Goal: Task Accomplishment & Management: Use online tool/utility

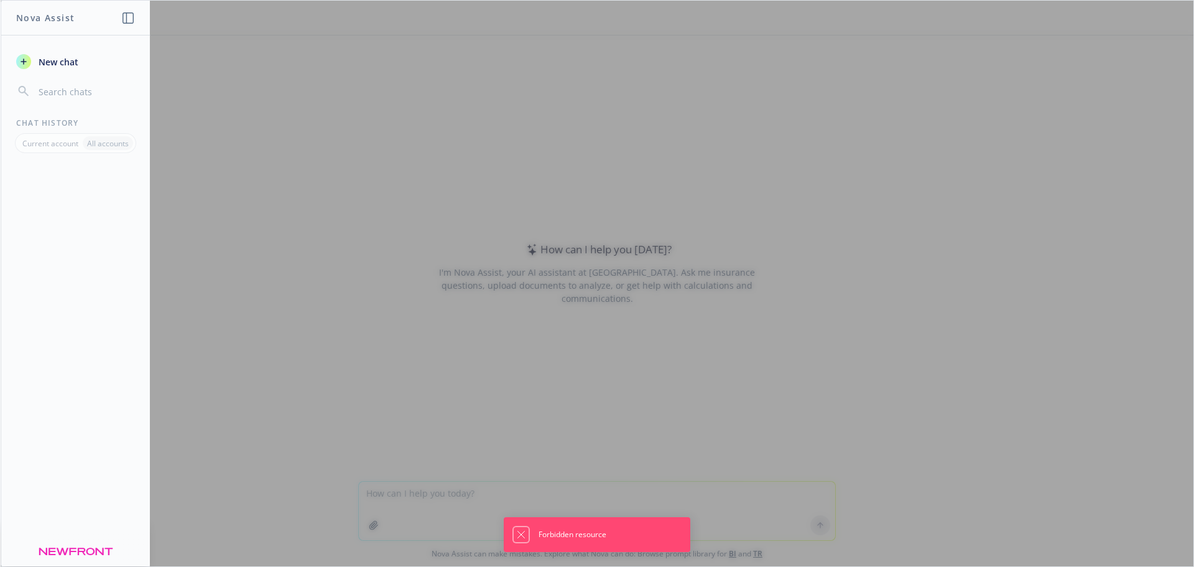
click at [520, 532] on icon "Dismiss notification" at bounding box center [521, 534] width 10 height 10
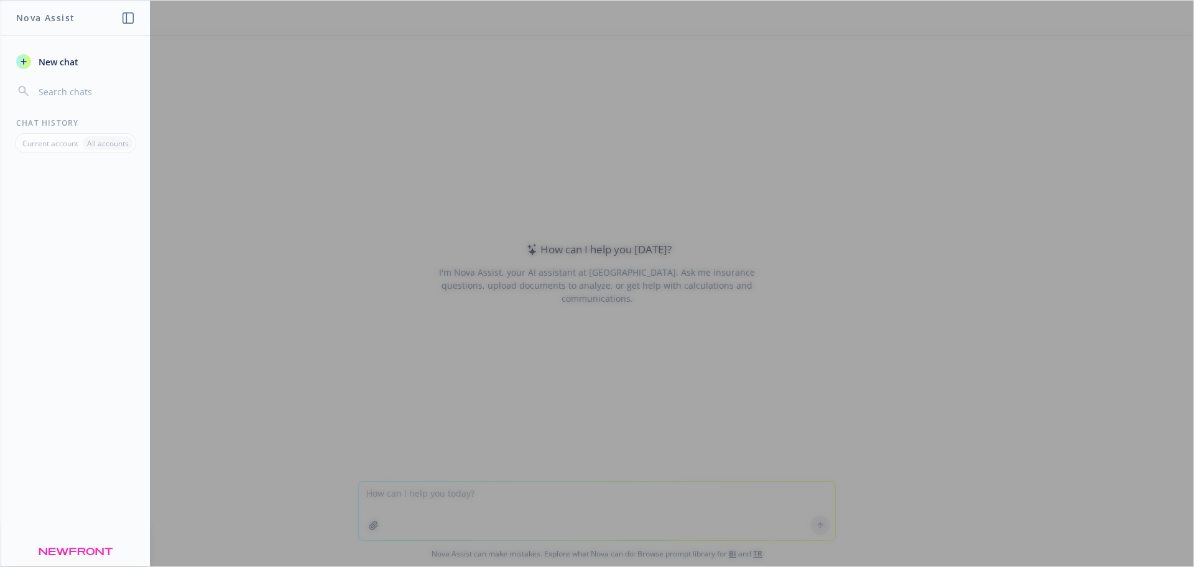
click at [62, 68] on span "New chat" at bounding box center [57, 61] width 42 height 13
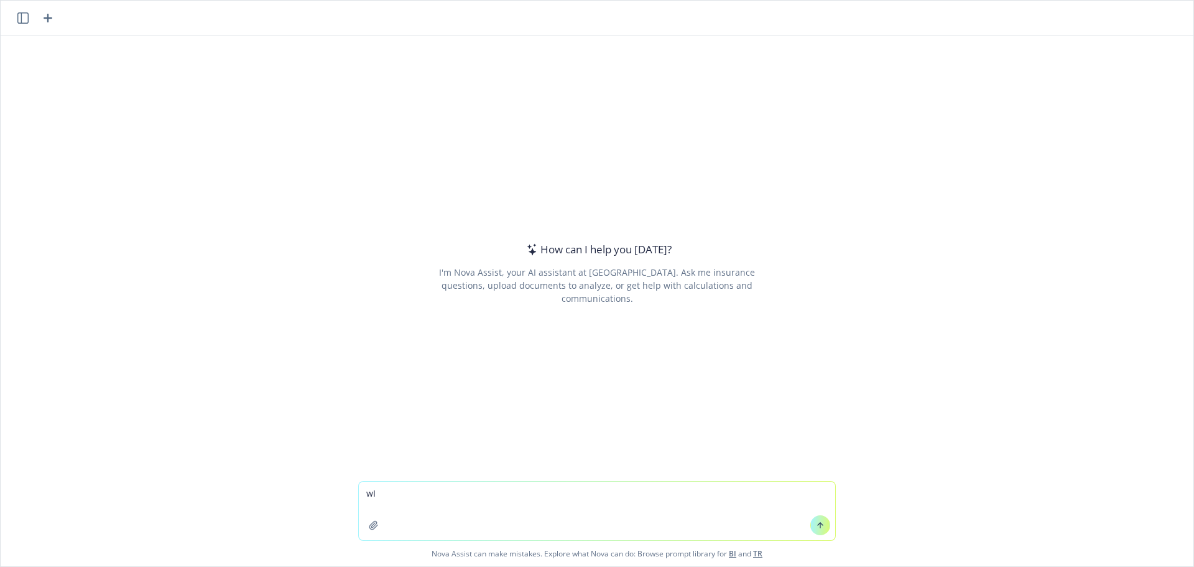
type textarea "w"
click at [359, 493] on textarea "will compare these 3 job descriptions and highlight where they are the same or …" at bounding box center [597, 510] width 476 height 58
click at [709, 494] on textarea "compare these 3 job descriptions and highlight where they are the same or simil…" at bounding box center [597, 510] width 476 height 58
type textarea "compare these 3 job descriptions and highlight where they are the same or simil…"
click at [366, 511] on div at bounding box center [374, 525] width 30 height 30
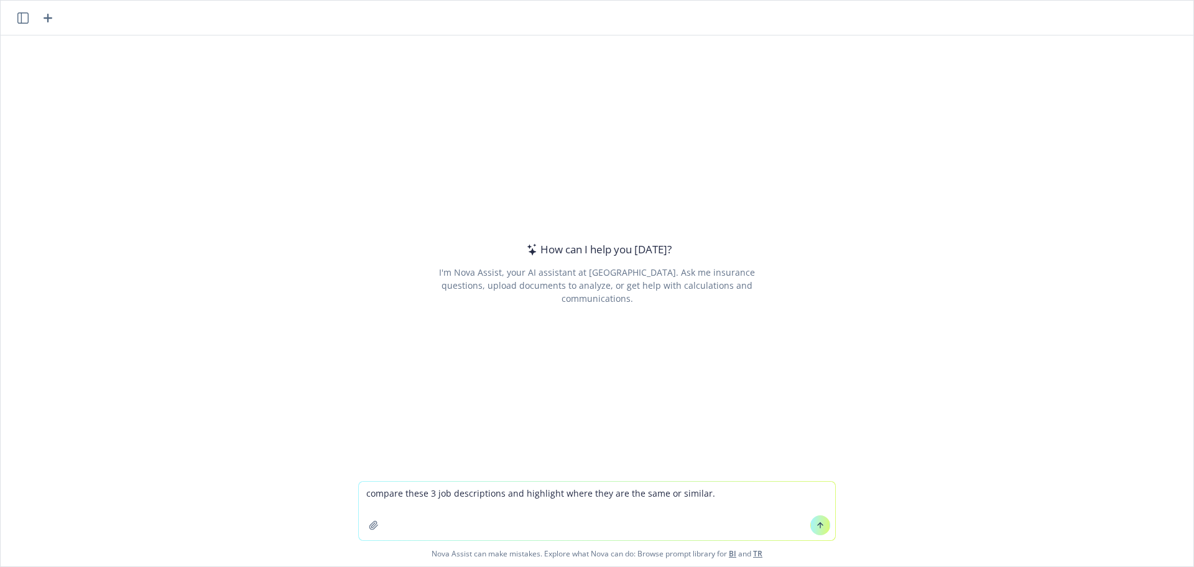
click at [370, 510] on div at bounding box center [374, 525] width 30 height 30
click at [716, 501] on textarea "compare these 3 job descriptions and highlight where they are the same or simil…" at bounding box center [597, 510] width 476 height 58
click at [369, 529] on icon "button" at bounding box center [373, 525] width 8 height 8
click at [373, 521] on icon "button" at bounding box center [374, 525] width 10 height 10
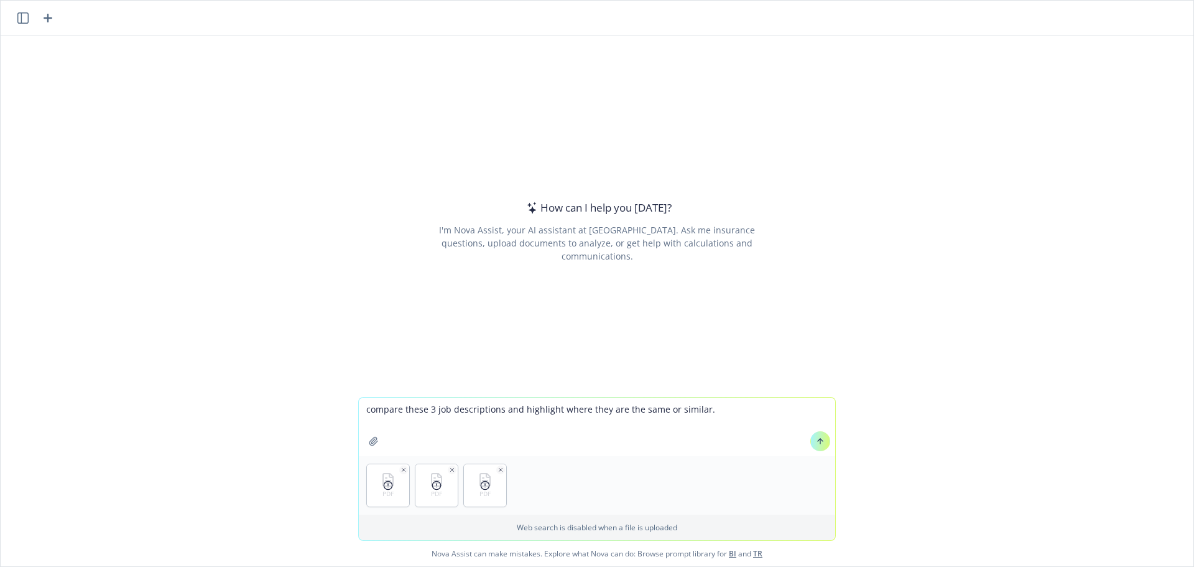
click at [821, 444] on button at bounding box center [820, 441] width 20 height 20
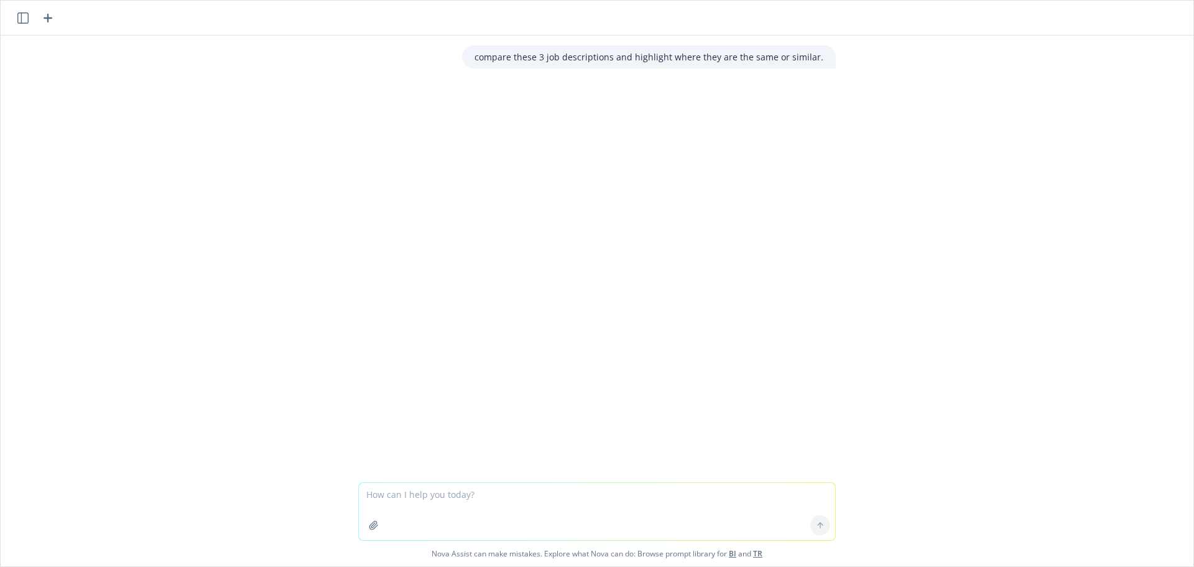
click at [611, 499] on textarea at bounding box center [597, 511] width 476 height 57
click at [382, 496] on textarea at bounding box center [597, 511] width 476 height 57
click at [50, 17] on icon "button" at bounding box center [47, 18] width 15 height 15
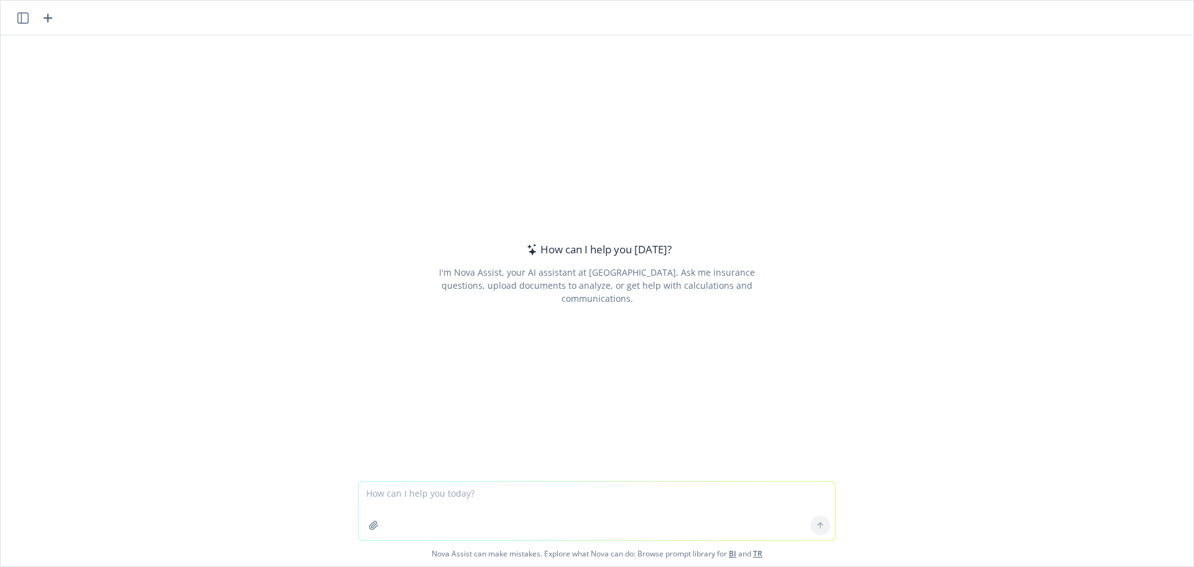
click at [405, 502] on textarea at bounding box center [597, 510] width 476 height 58
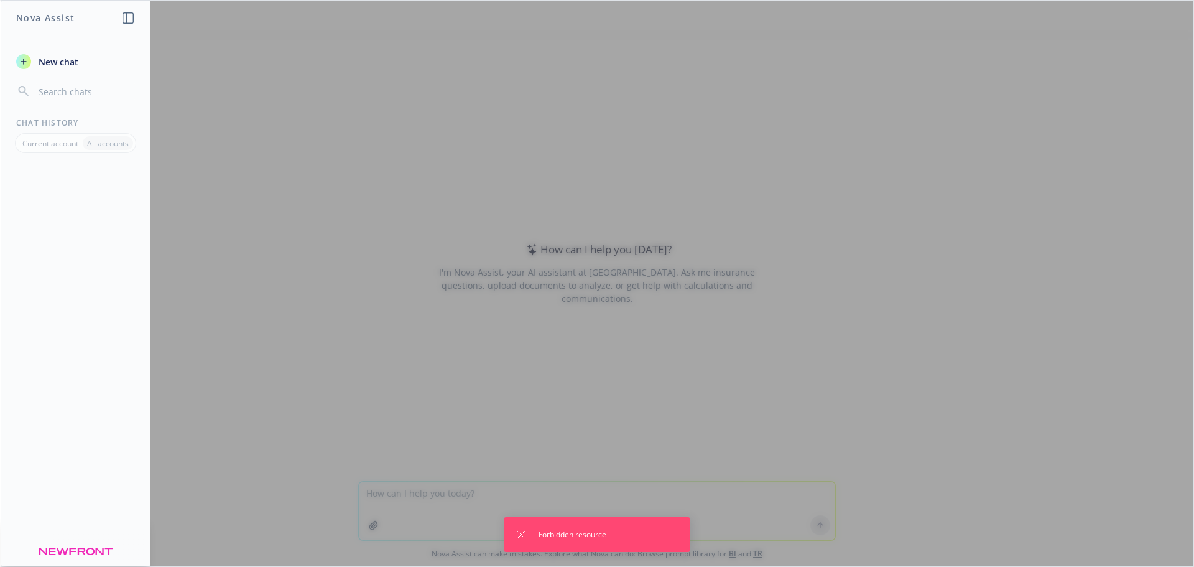
drag, startPoint x: 387, startPoint y: 392, endPoint x: 376, endPoint y: 382, distance: 15.0
click at [386, 391] on div at bounding box center [597, 283] width 1193 height 565
click at [62, 55] on button "New chat" at bounding box center [75, 61] width 129 height 22
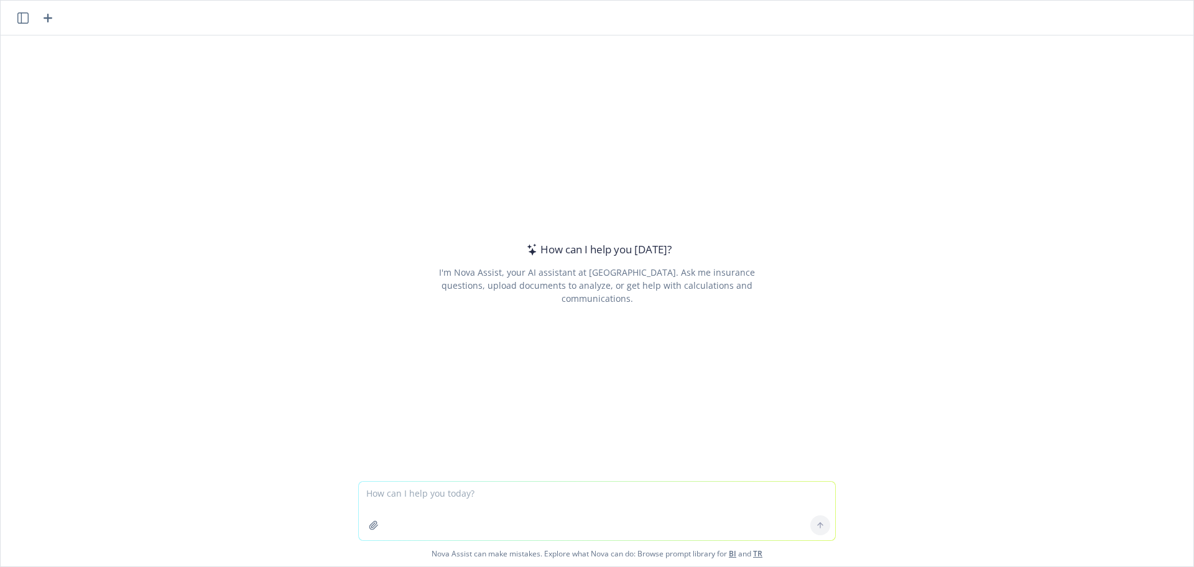
click at [424, 494] on textarea at bounding box center [597, 510] width 476 height 58
type textarea "compare three job descriptions and highlight where they are the same or similar…"
click at [371, 526] on icon "button" at bounding box center [374, 525] width 10 height 10
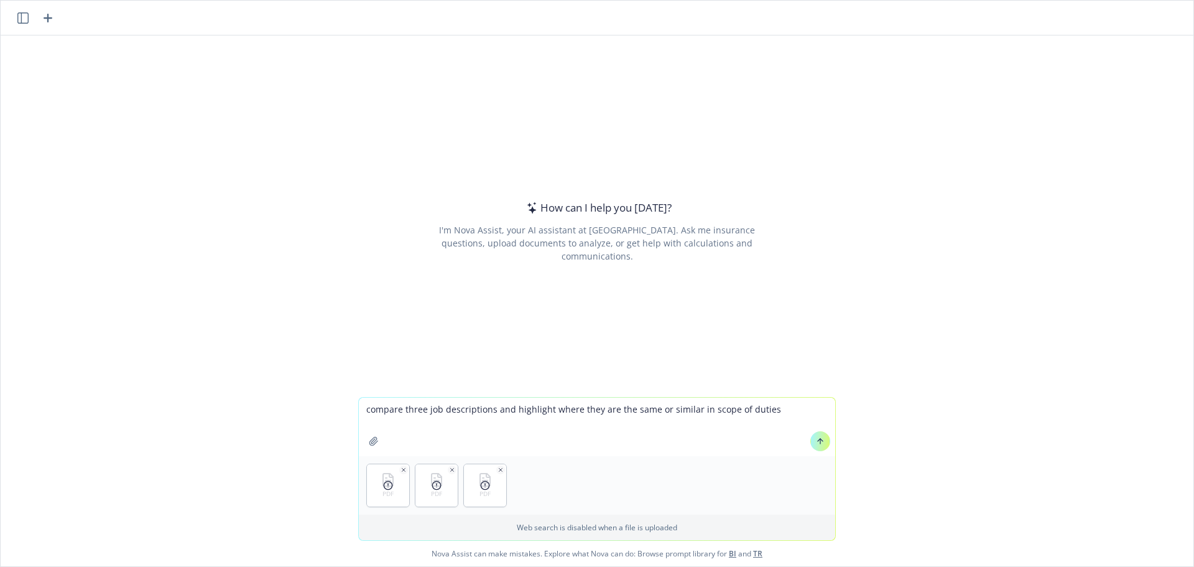
click at [817, 442] on icon at bounding box center [820, 441] width 9 height 9
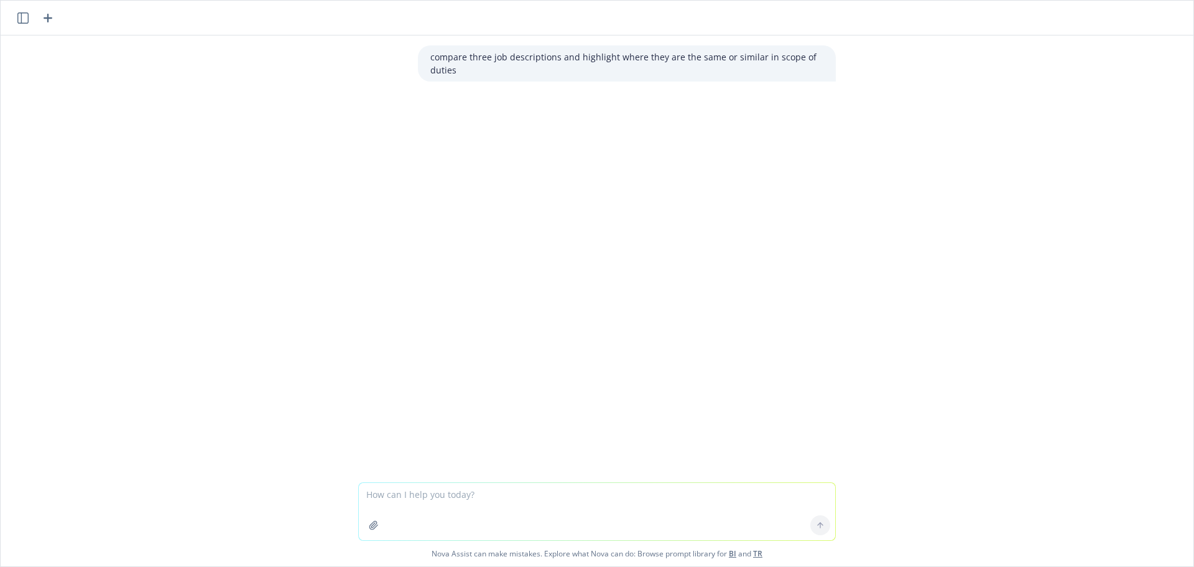
click at [369, 524] on icon "button" at bounding box center [373, 525] width 8 height 8
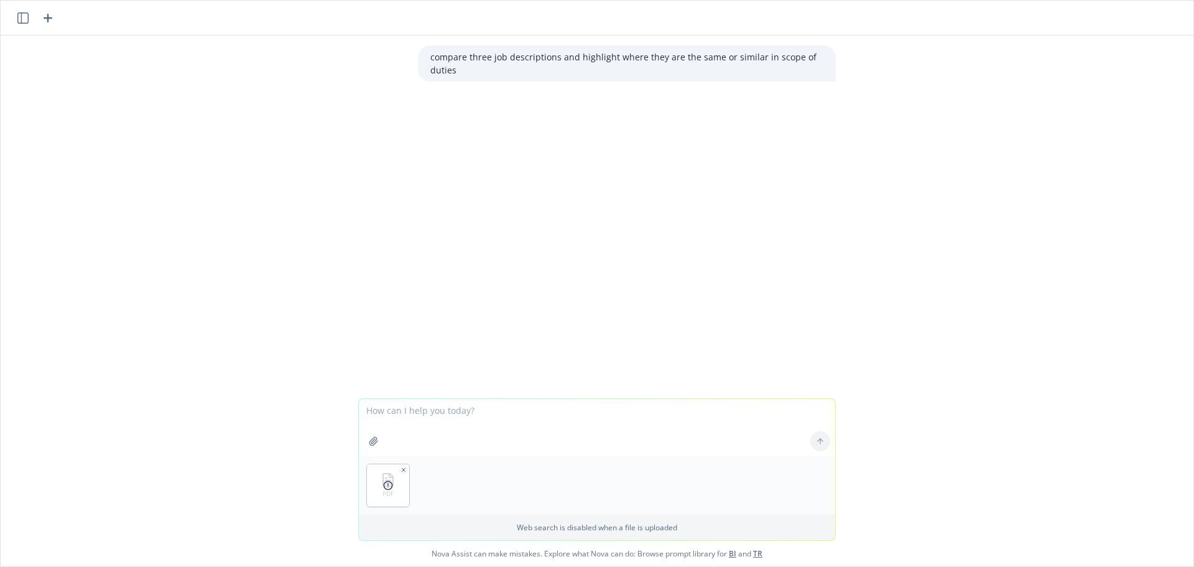
click at [384, 486] on icon at bounding box center [388, 485] width 10 height 10
click at [468, 425] on textarea at bounding box center [597, 427] width 476 height 57
click at [815, 442] on div at bounding box center [820, 441] width 30 height 30
click at [578, 311] on div "compare three job descriptions and highlight where they are the same or similar…" at bounding box center [597, 216] width 1193 height 363
click at [402, 468] on icon "button" at bounding box center [403, 469] width 3 height 3
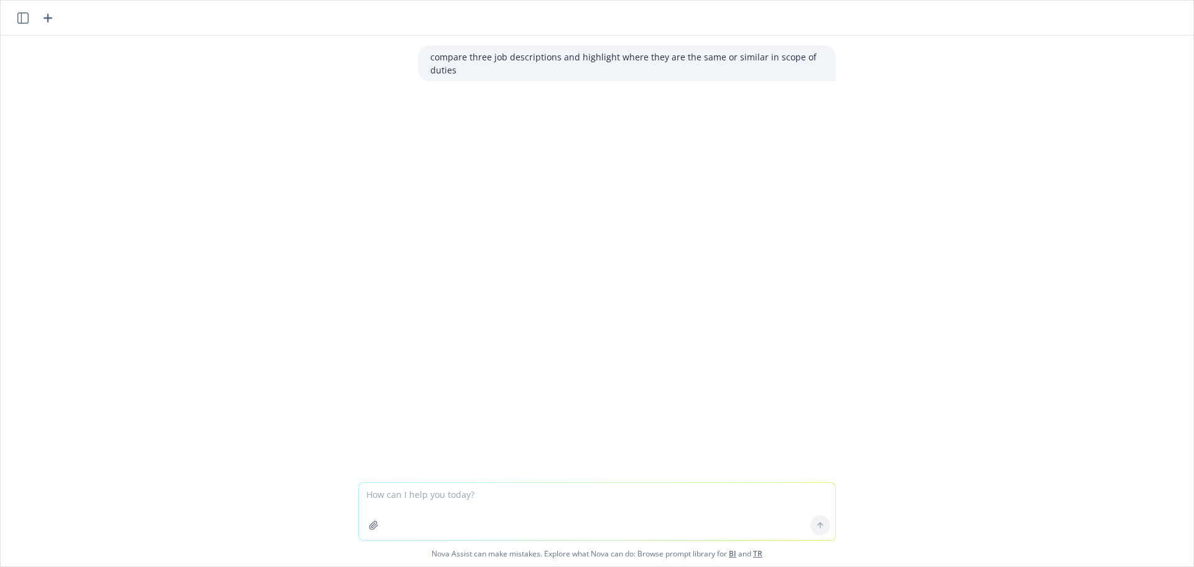
click at [43, 18] on icon "button" at bounding box center [47, 18] width 15 height 15
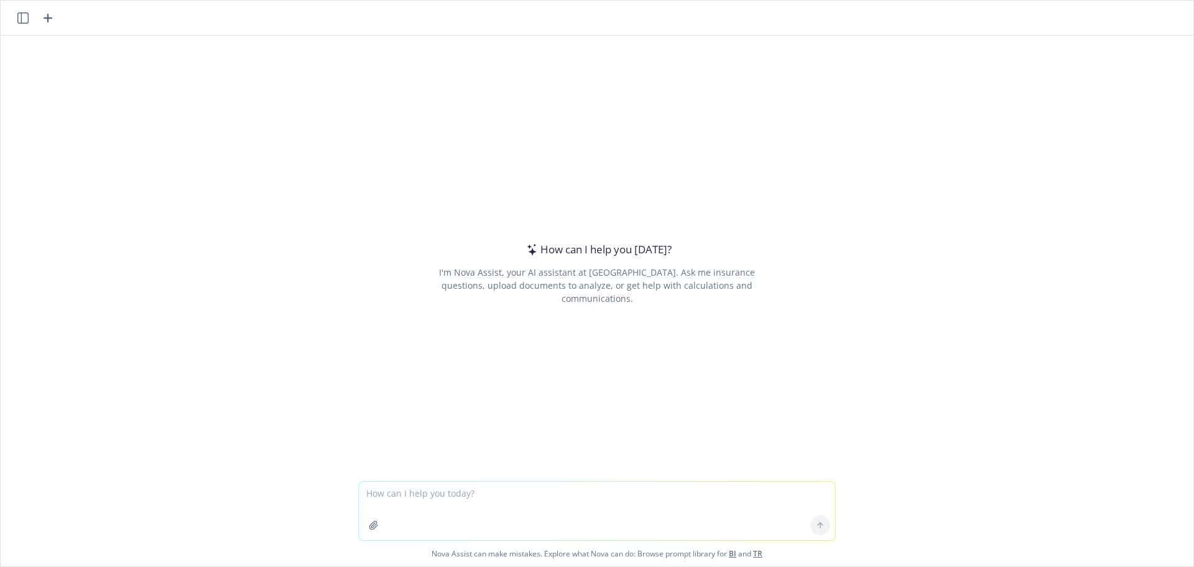
click at [422, 498] on textarea at bounding box center [597, 510] width 476 height 58
click at [664, 496] on textarea "use this list of responsibilities and create a professional job description:" at bounding box center [597, 510] width 476 height 58
paste textarea "Loremi Dolo Sitamet Consect Adipiscin Elits, Doeius tem Incididuntutlabo ● Etdo…"
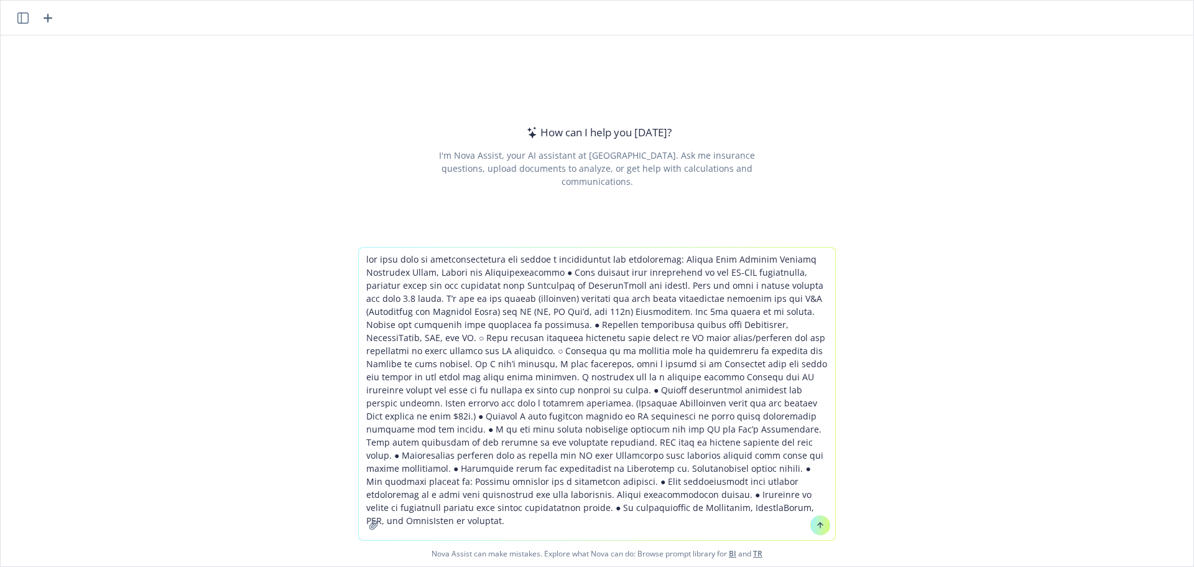
type textarea "lor ipsu dolo si ametconsectetura eli seddoe t incididuntut lab etdoloremag: Al…"
click at [818, 525] on icon at bounding box center [820, 523] width 5 height 2
